Goal: Transaction & Acquisition: Purchase product/service

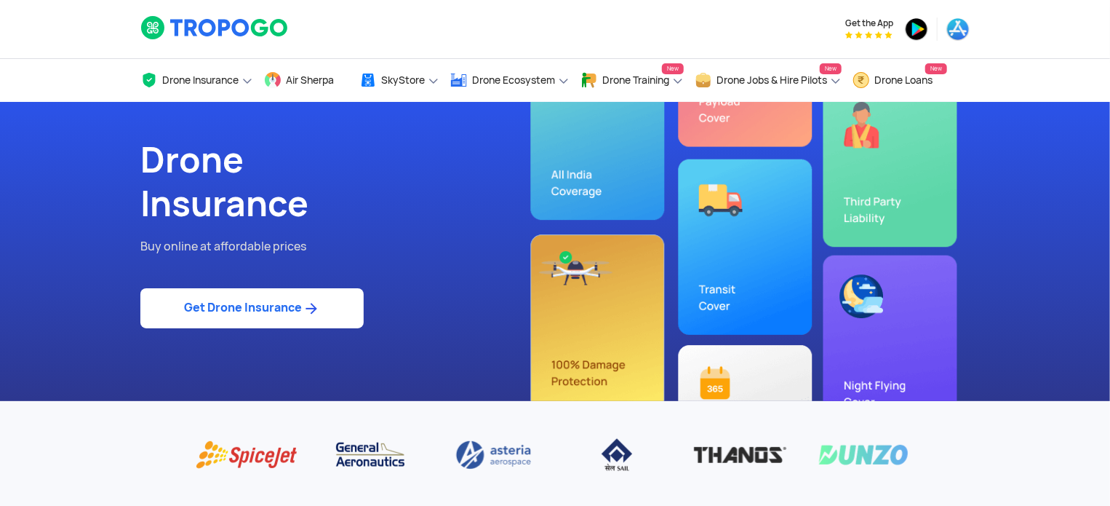
click at [306, 302] on img at bounding box center [311, 308] width 18 height 17
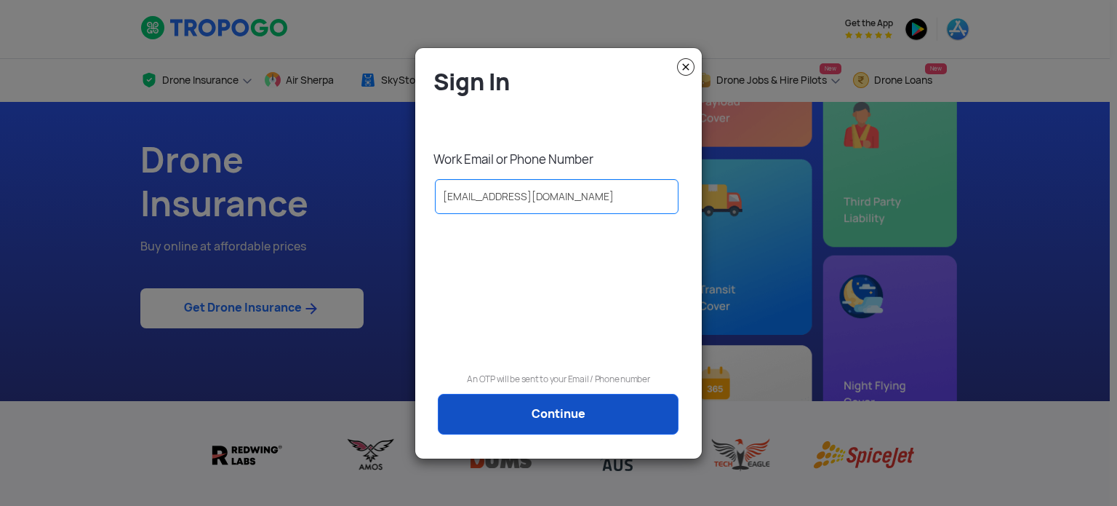
type input "[EMAIL_ADDRESS][DOMAIN_NAME]"
click at [525, 412] on link "Continue" at bounding box center [558, 414] width 241 height 41
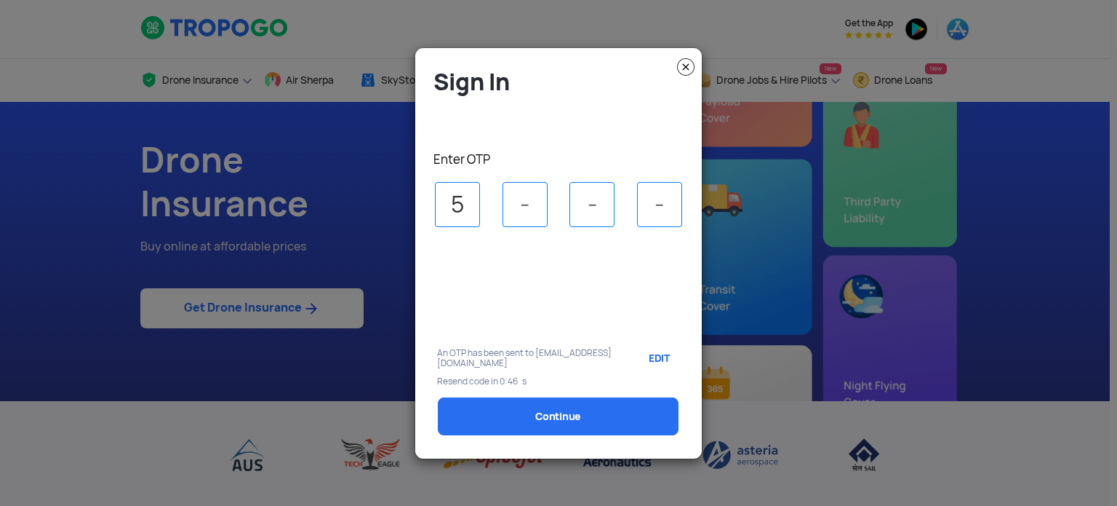
type input "5"
type input "6"
type input "2"
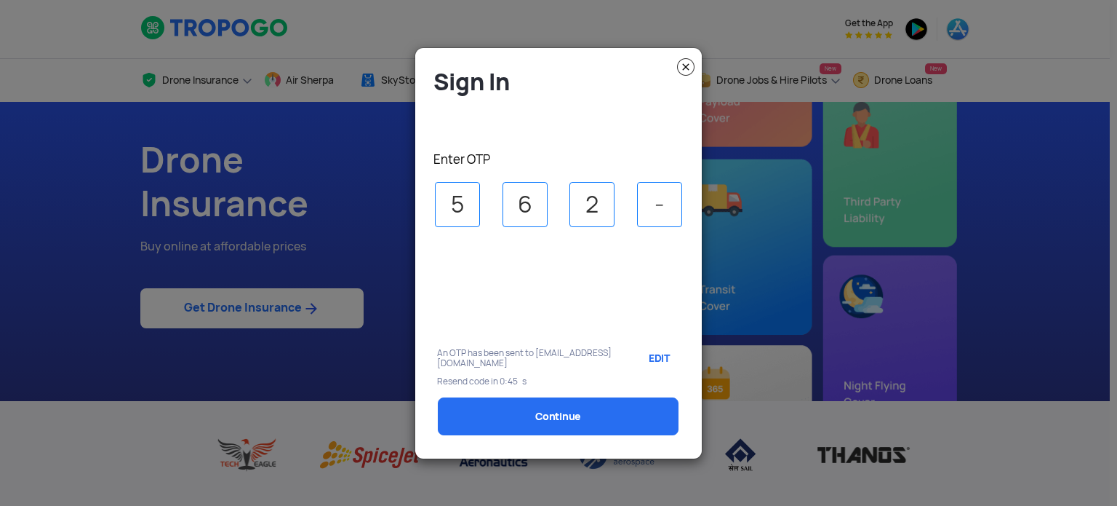
type input "4"
select select "1000000"
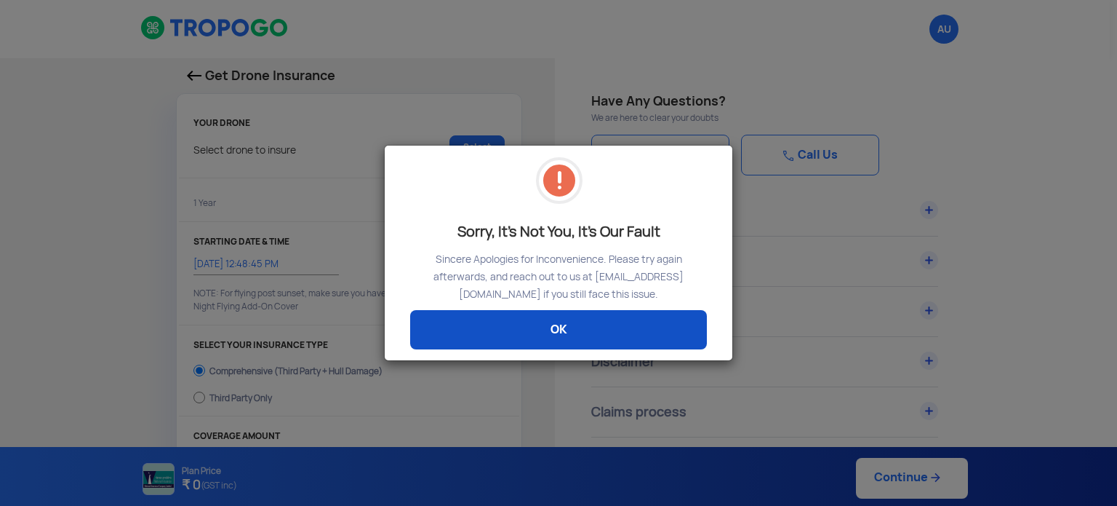
click at [573, 333] on link "OK" at bounding box center [558, 329] width 297 height 39
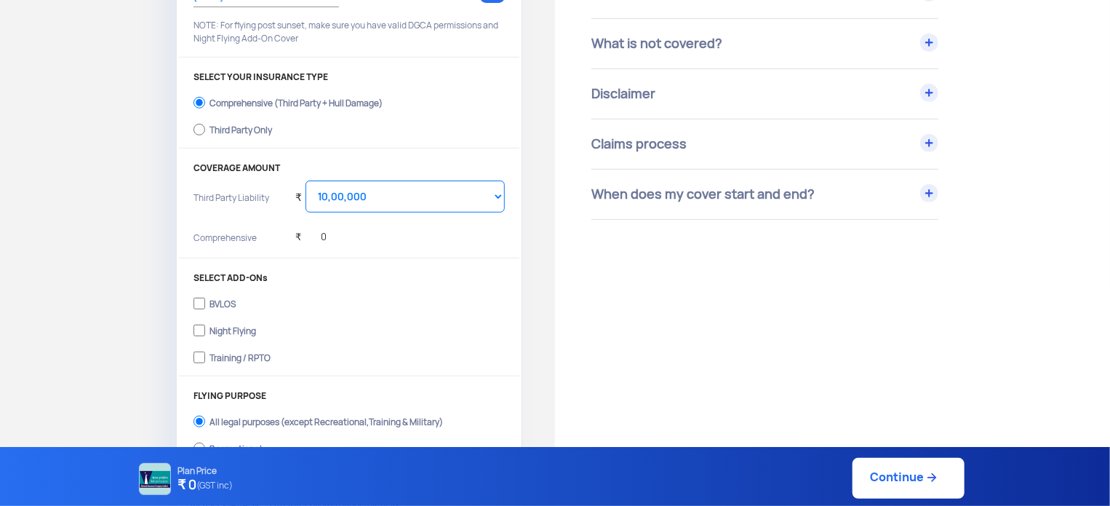
scroll to position [268, 0]
click at [454, 199] on select "Select Amount 10,00,000 15,00,000 20,00,000 25,00,000 30,00,000 35,00,000 40,00…" at bounding box center [405, 196] width 199 height 32
click at [422, 197] on select "Select Amount 10,00,000 15,00,000 20,00,000 25,00,000 30,00,000 35,00,000 40,00…" at bounding box center [405, 196] width 199 height 32
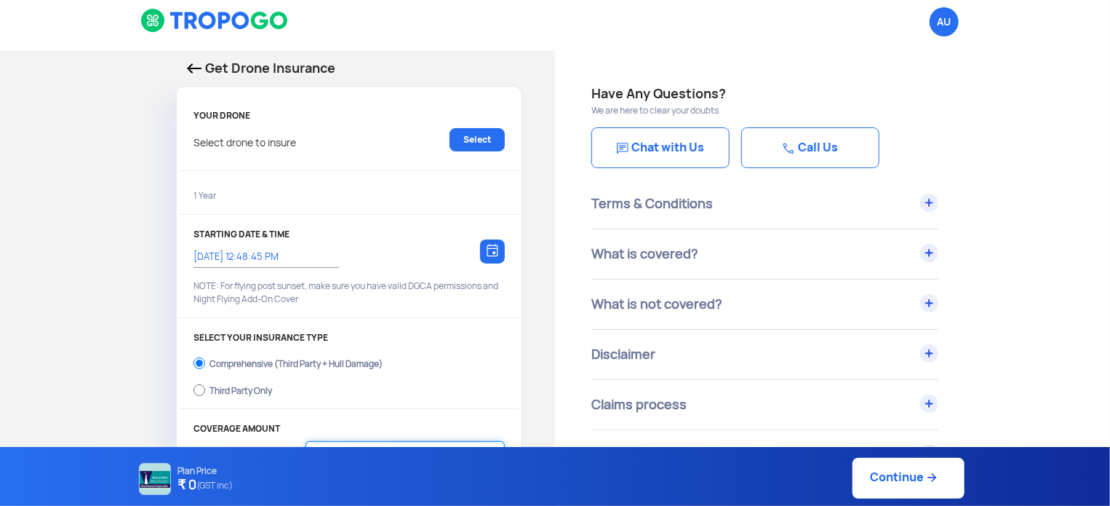
scroll to position [0, 0]
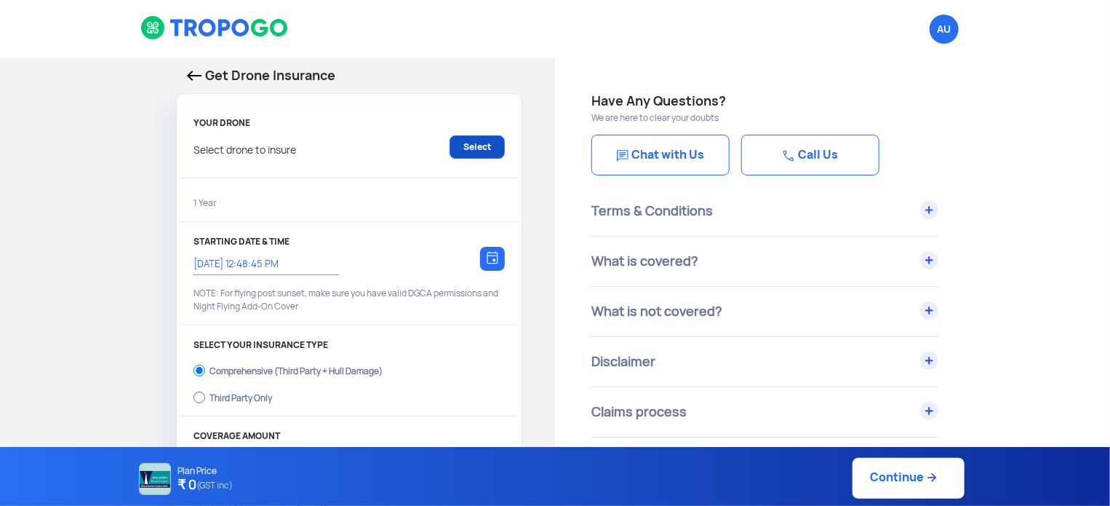
click at [481, 140] on link "Select" at bounding box center [477, 146] width 55 height 23
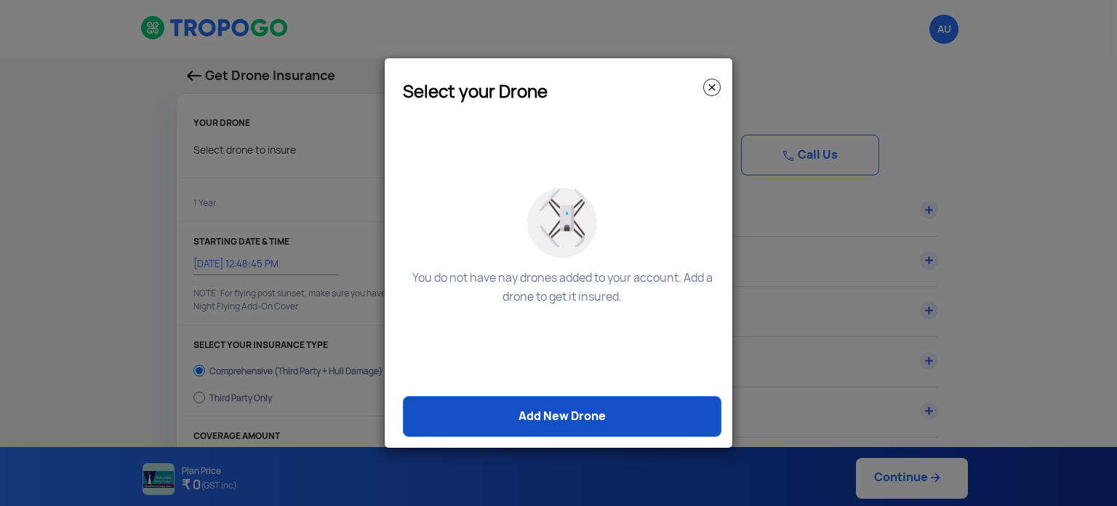
click at [557, 415] on link "Add New Drone" at bounding box center [562, 416] width 319 height 41
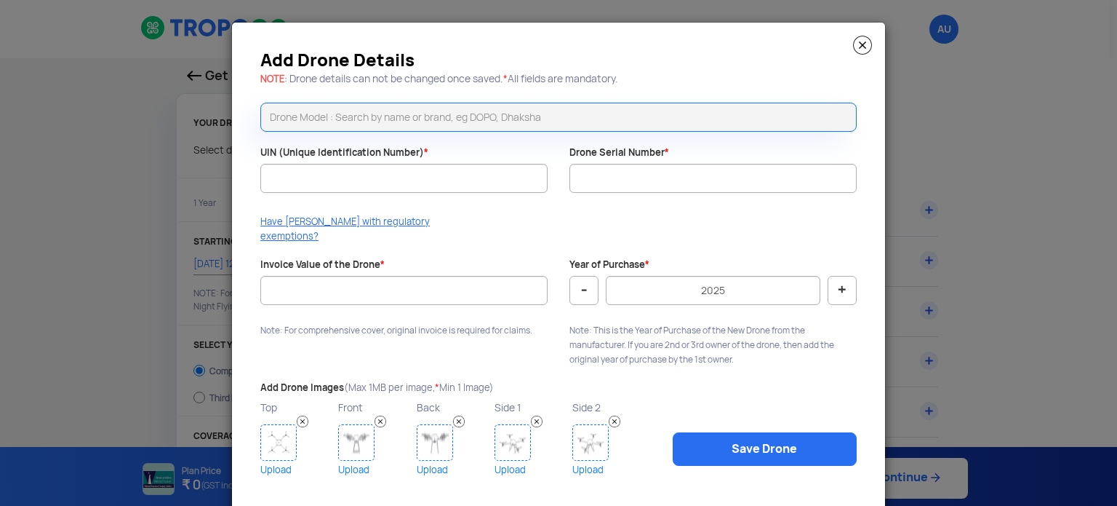
click at [853, 44] on img at bounding box center [862, 45] width 19 height 19
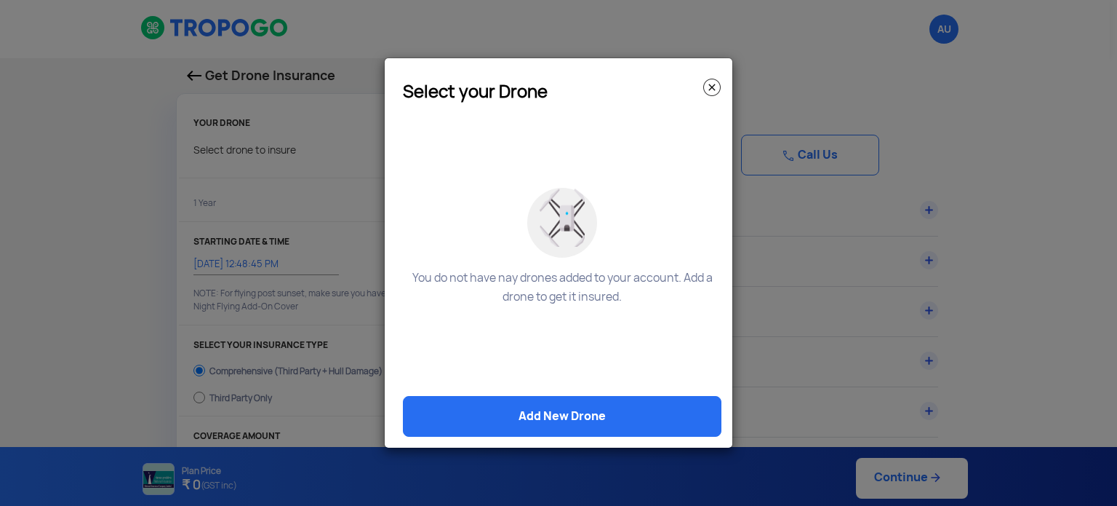
click at [710, 86] on img at bounding box center [711, 87] width 17 height 17
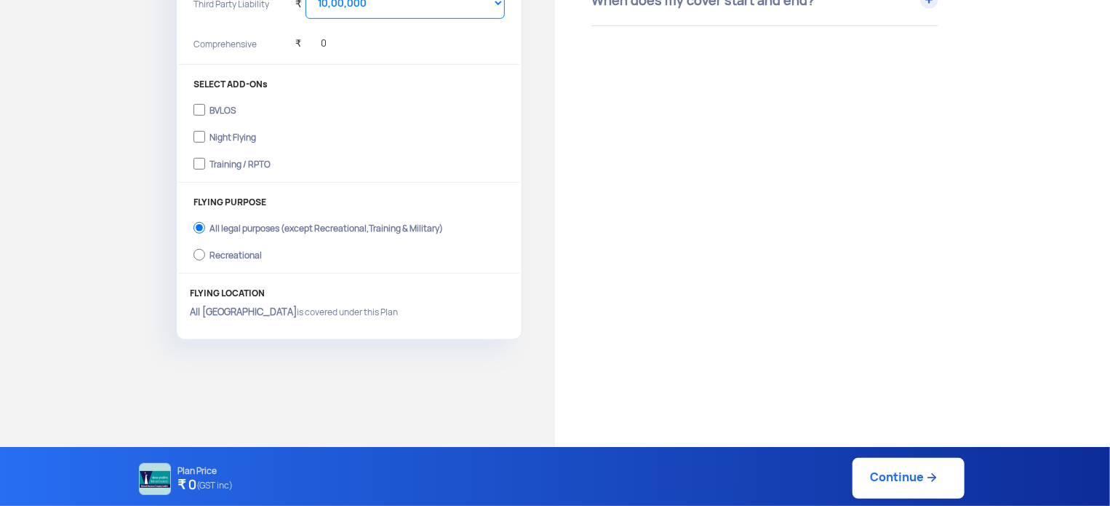
scroll to position [460, 0]
click at [898, 478] on link "Continue" at bounding box center [909, 478] width 112 height 41
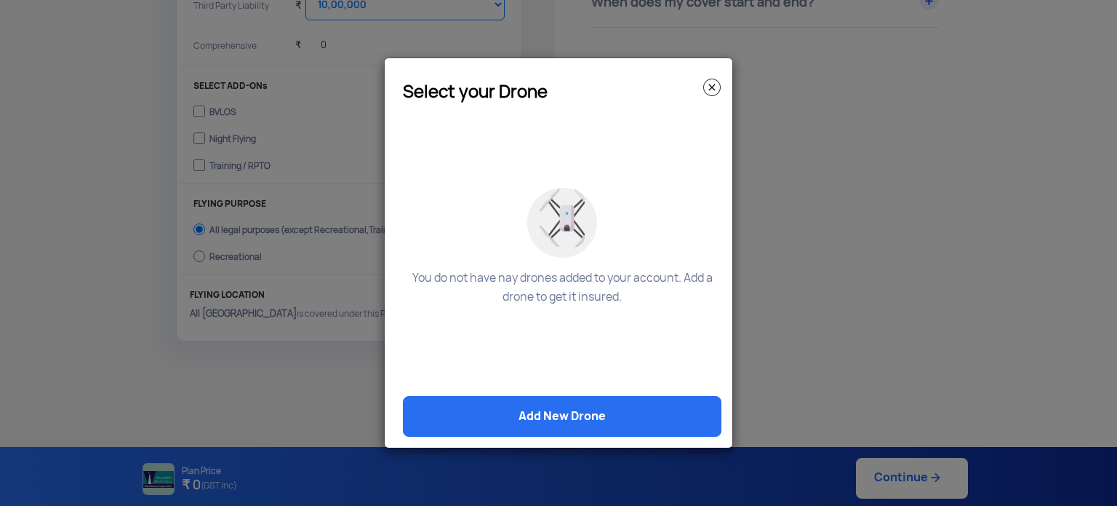
click at [713, 89] on img at bounding box center [711, 87] width 17 height 17
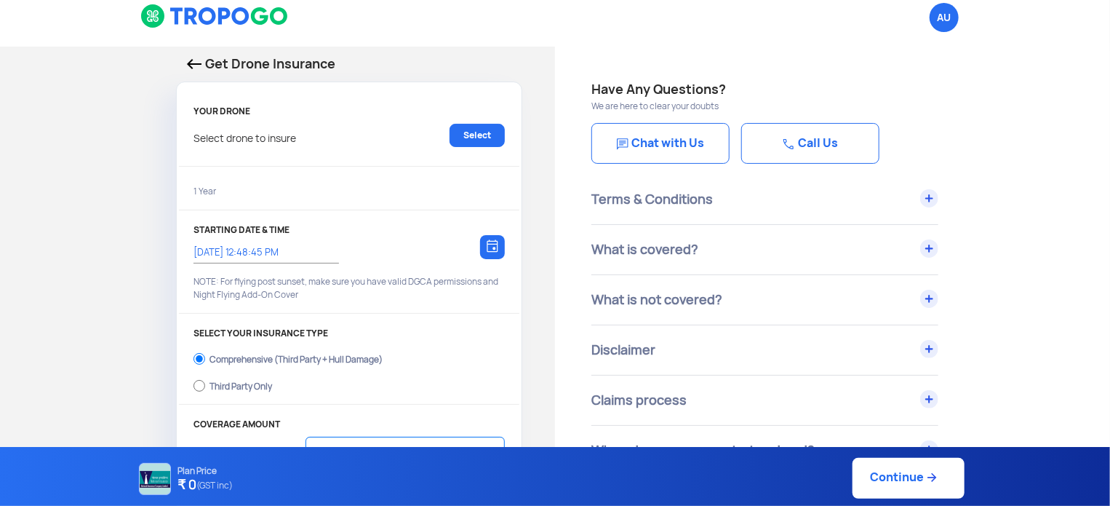
scroll to position [0, 0]
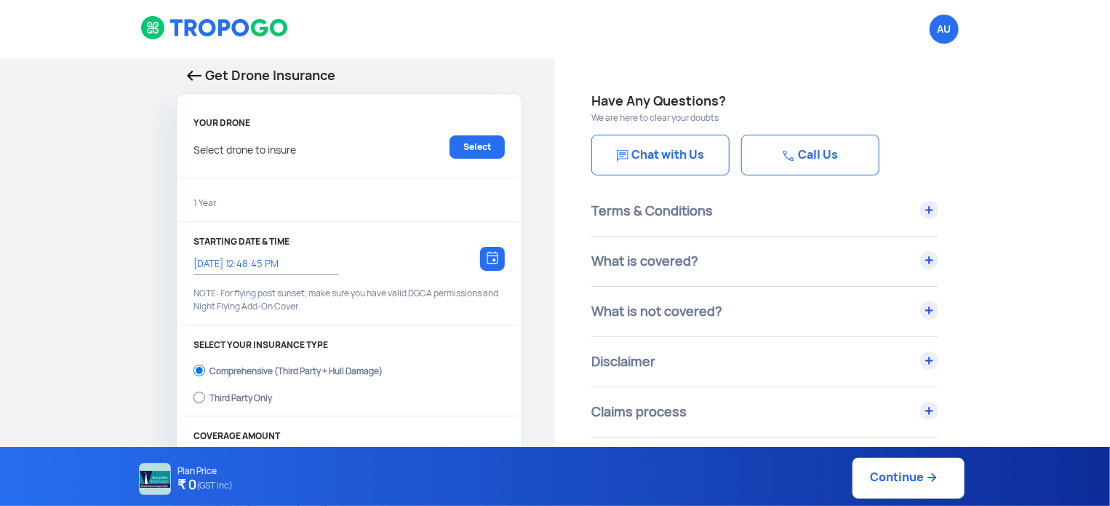
click at [197, 75] on img at bounding box center [194, 76] width 15 height 10
